Goal: Use online tool/utility

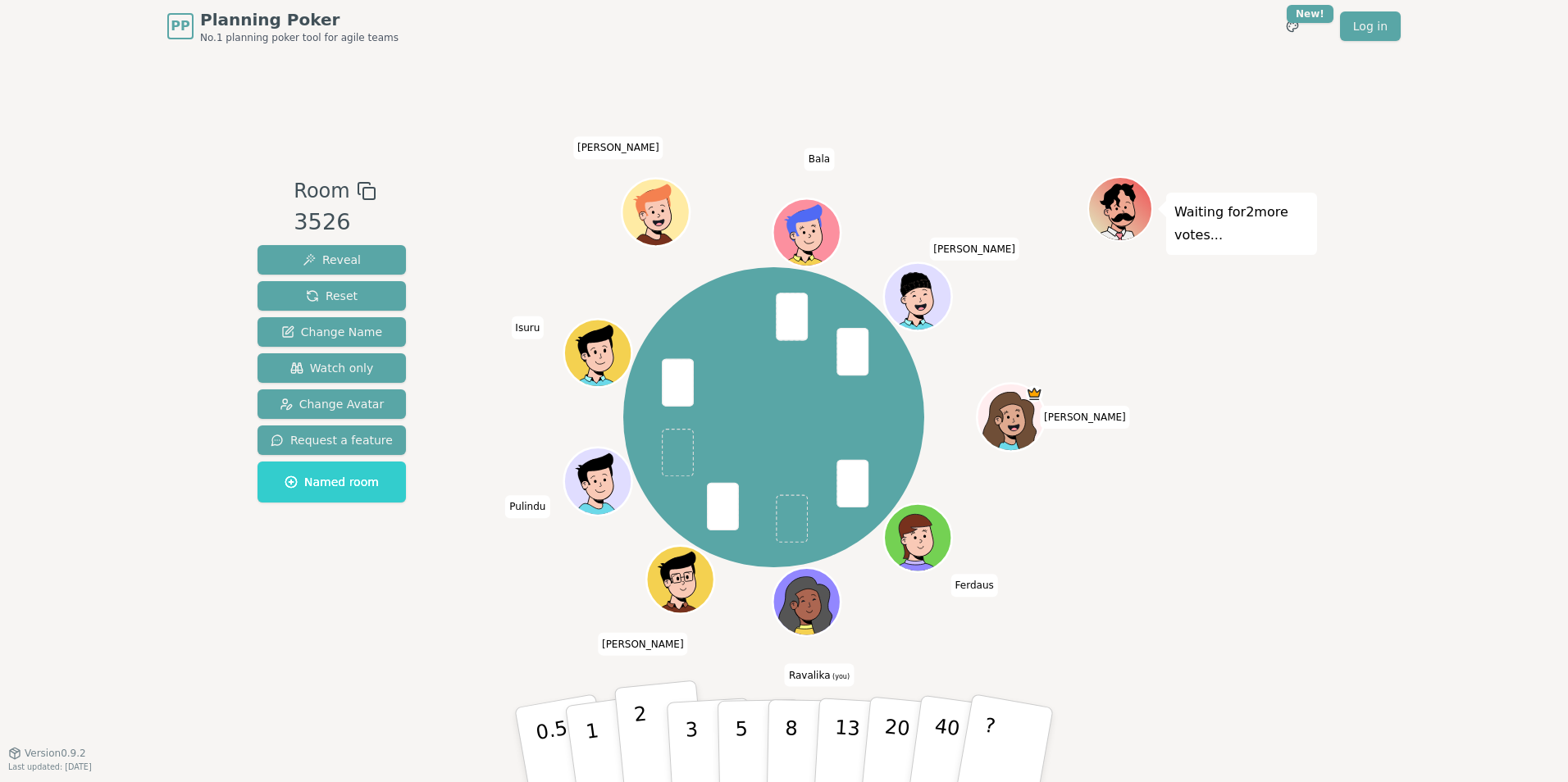
click at [649, 739] on button "2" at bounding box center [661, 745] width 94 height 130
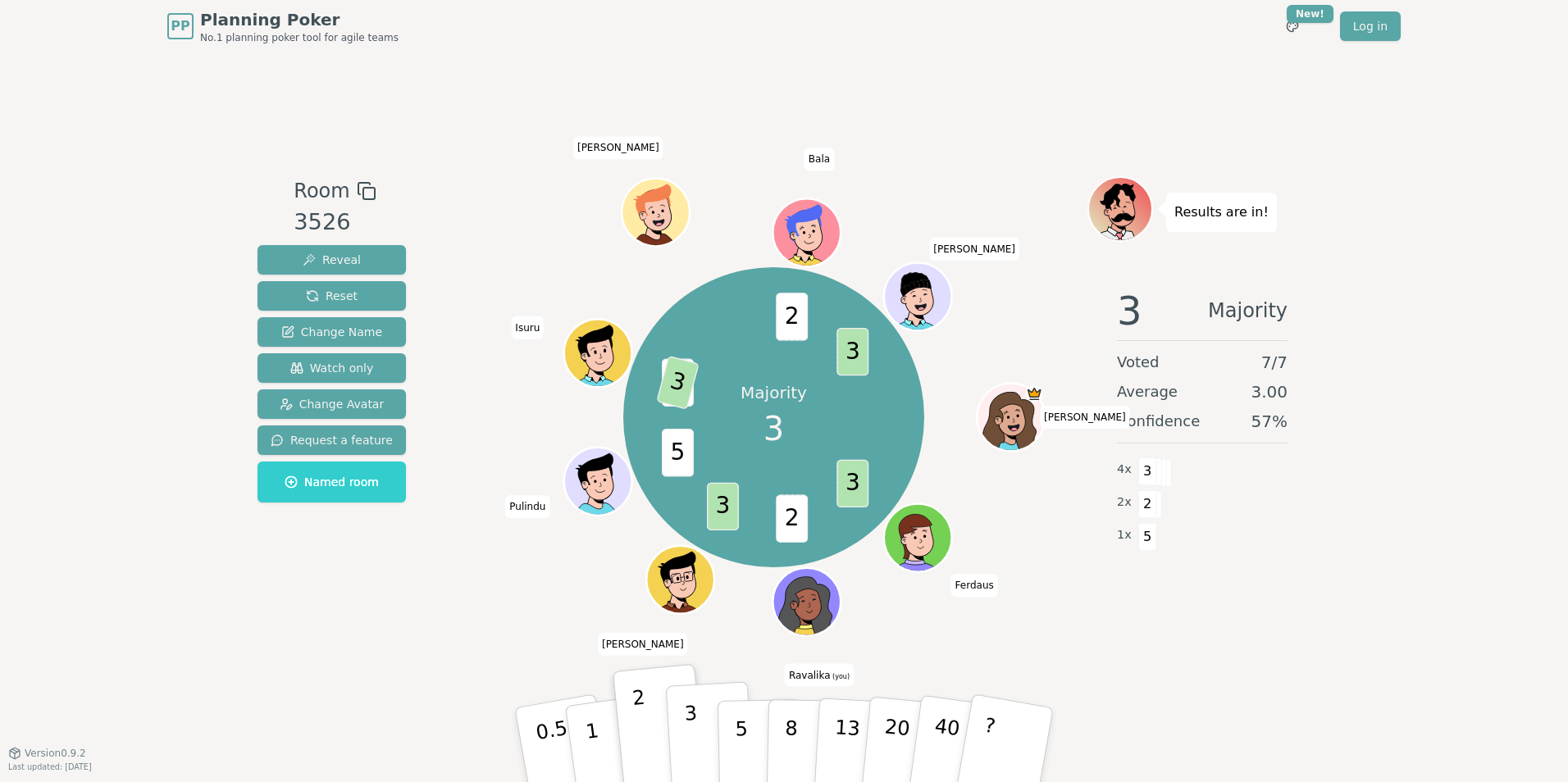
click at [697, 742] on button "3" at bounding box center [710, 745] width 90 height 128
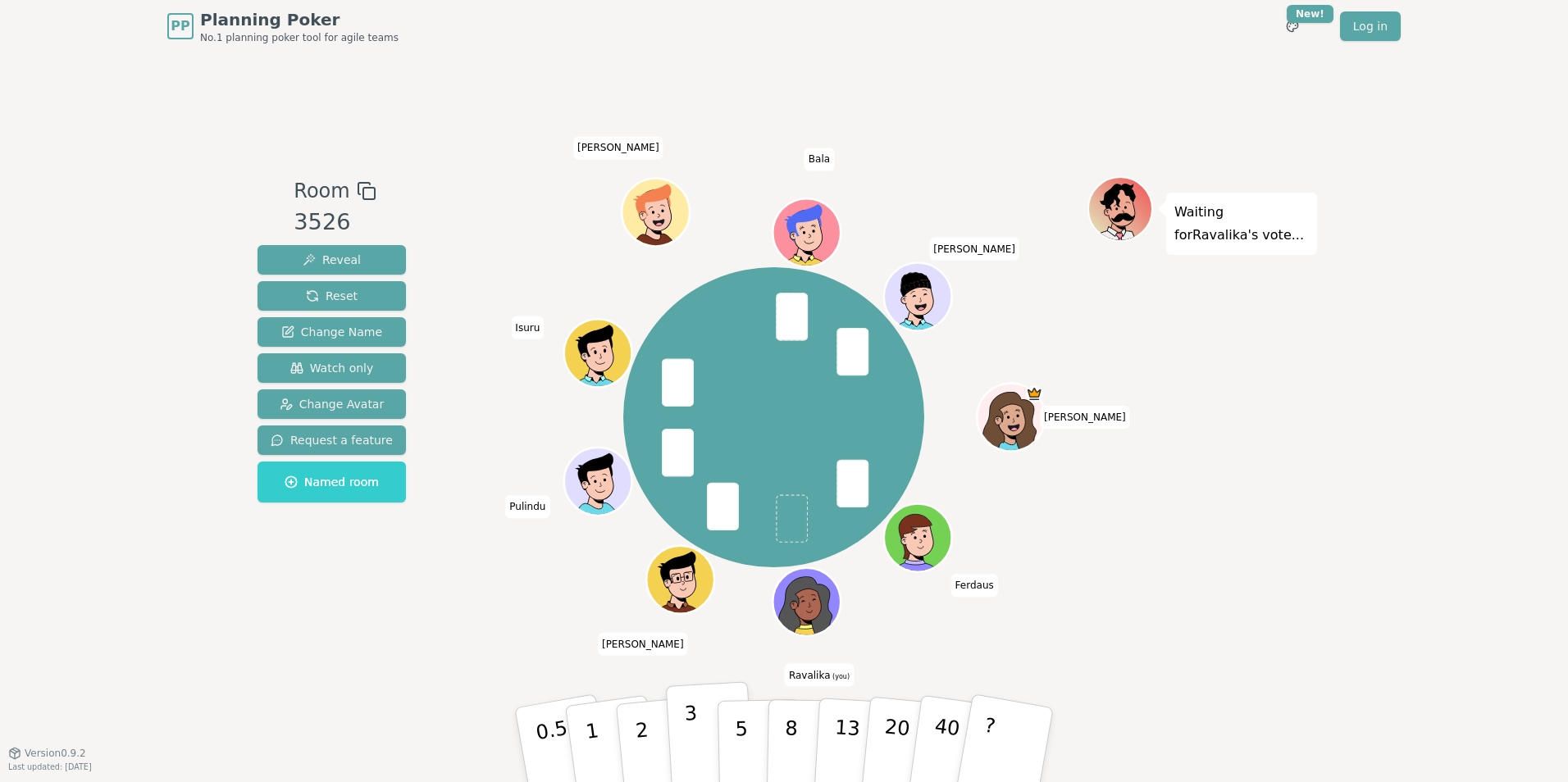
click at [682, 741] on button "3" at bounding box center [710, 745] width 90 height 128
